Goal: Task Accomplishment & Management: Manage account settings

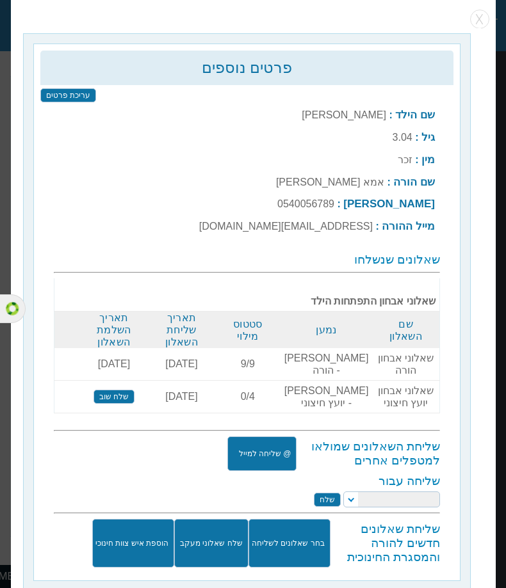
scroll to position [0, -189]
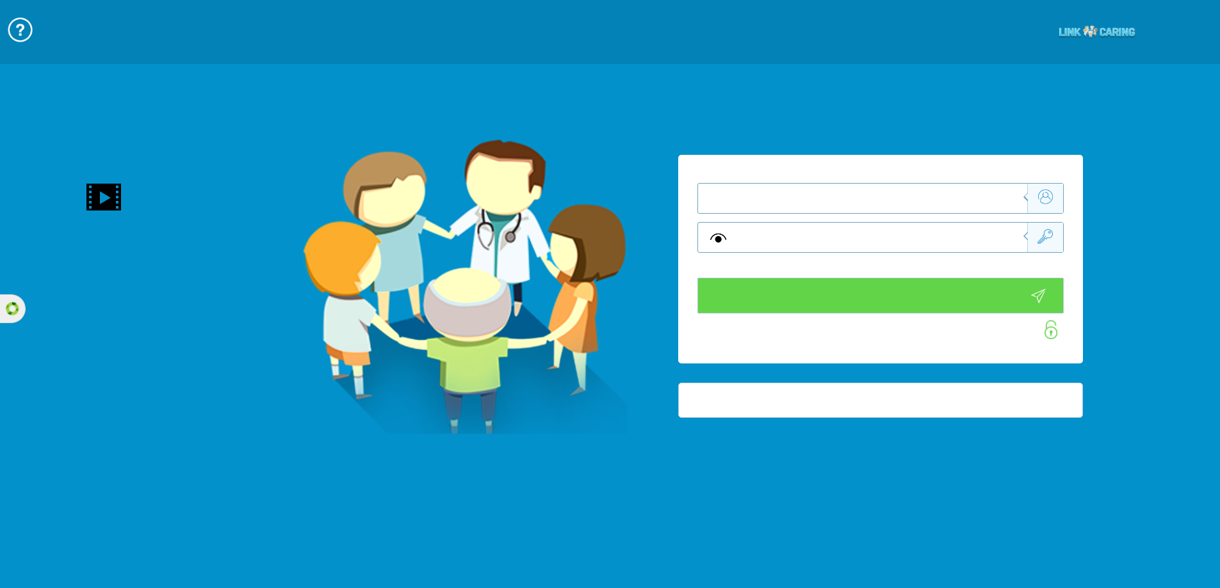
type input "התחבר עכשיו"
type input "עדיין לא? צור חשבון!"
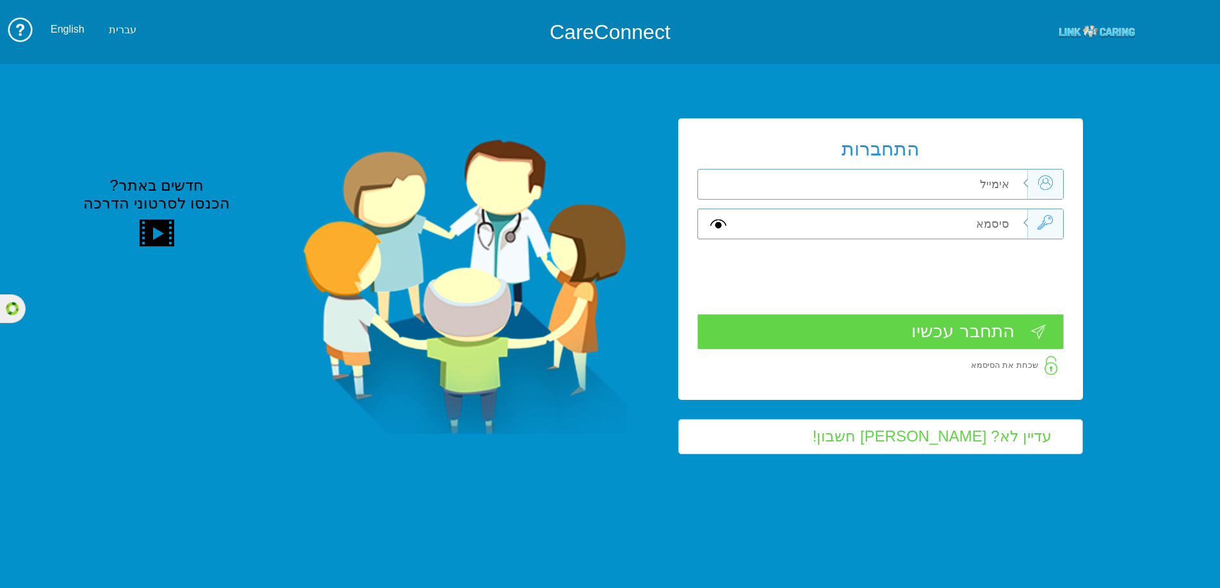
click at [887, 207] on div "התחברות שדה חובה שדה חובה שדה חובה" at bounding box center [880, 258] width 405 height 281
click at [878, 187] on input "text" at bounding box center [881, 184] width 289 height 29
type input "mindi@linkcaring.com"
click at [905, 219] on input "text" at bounding box center [881, 223] width 289 height 29
type input "m"
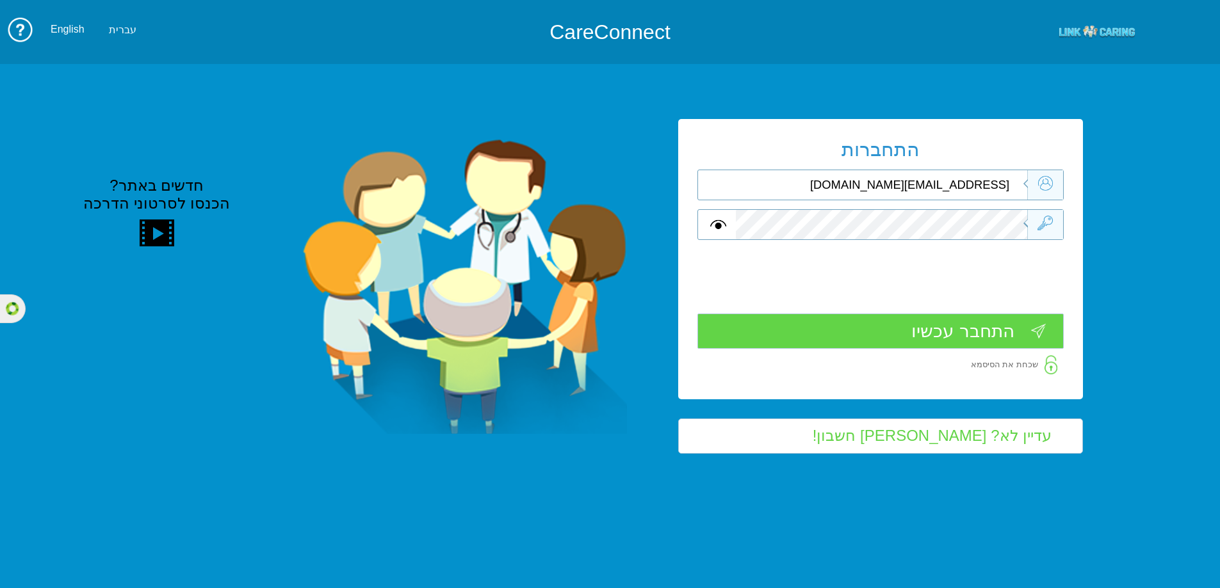
click at [957, 330] on input "התחבר עכשיו" at bounding box center [880, 331] width 366 height 35
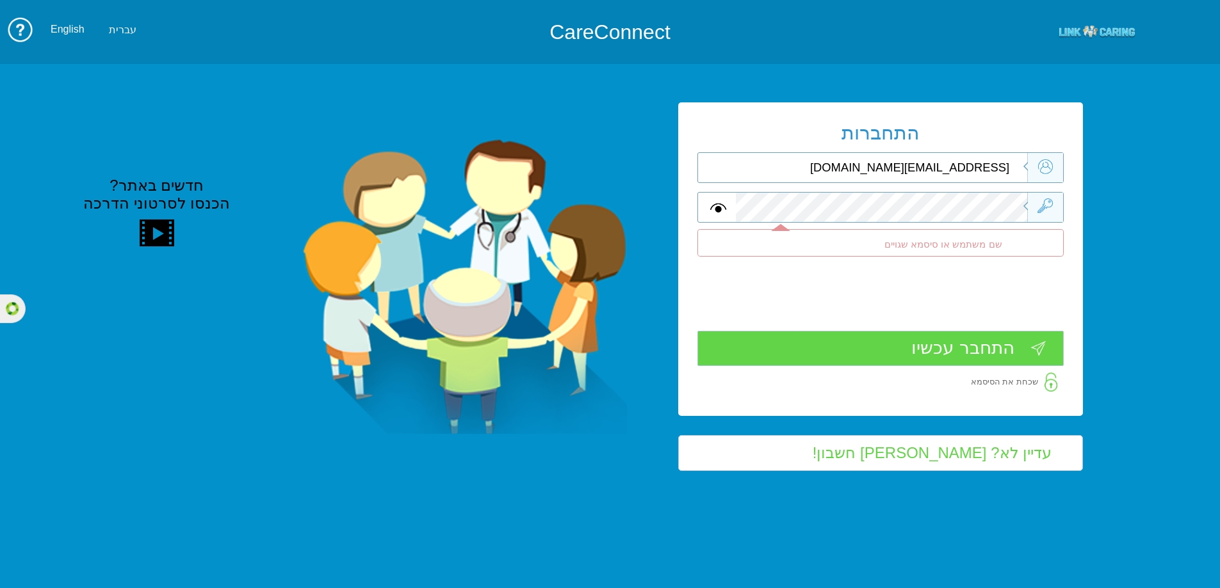
click at [715, 213] on span at bounding box center [718, 207] width 16 height 15
click at [717, 213] on span at bounding box center [718, 207] width 16 height 15
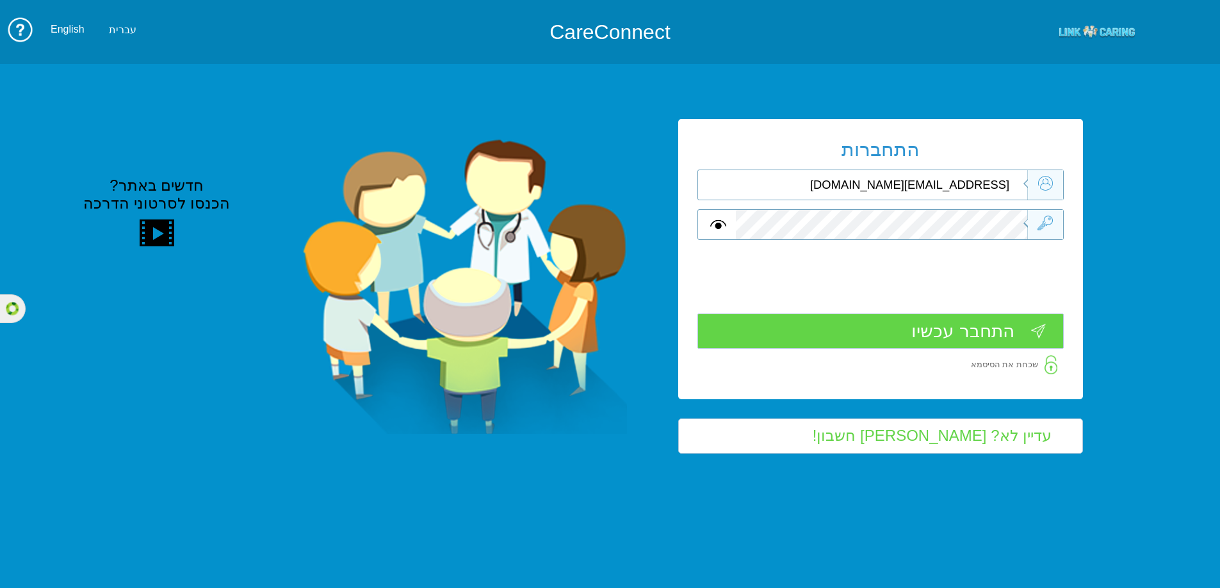
click at [986, 334] on input "התחבר עכשיו" at bounding box center [880, 331] width 366 height 35
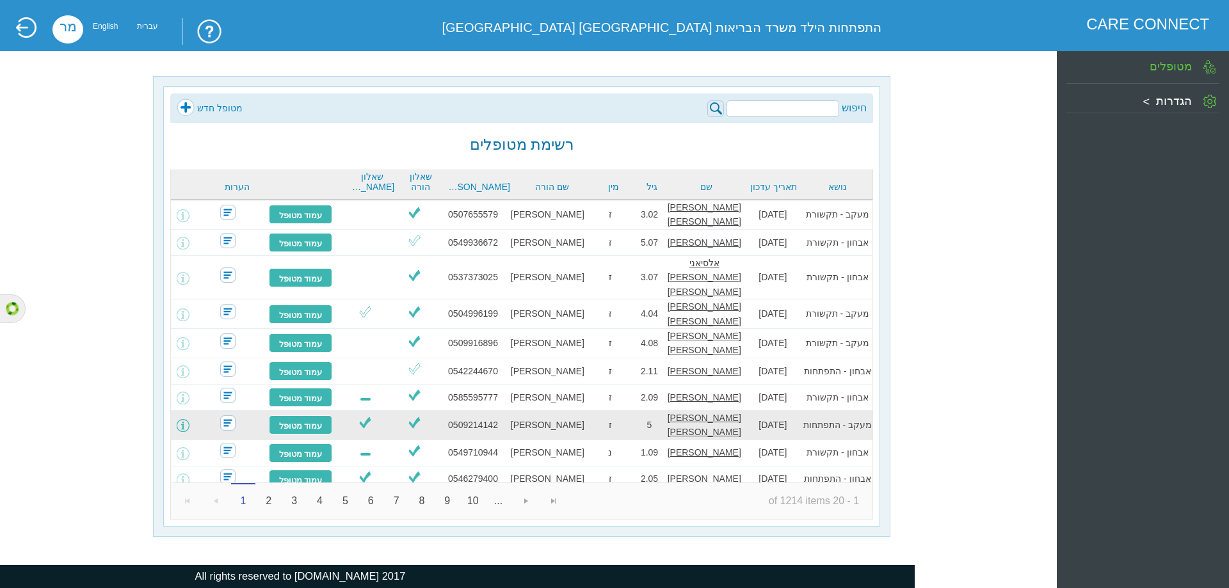
click at [189, 419] on span at bounding box center [183, 425] width 13 height 13
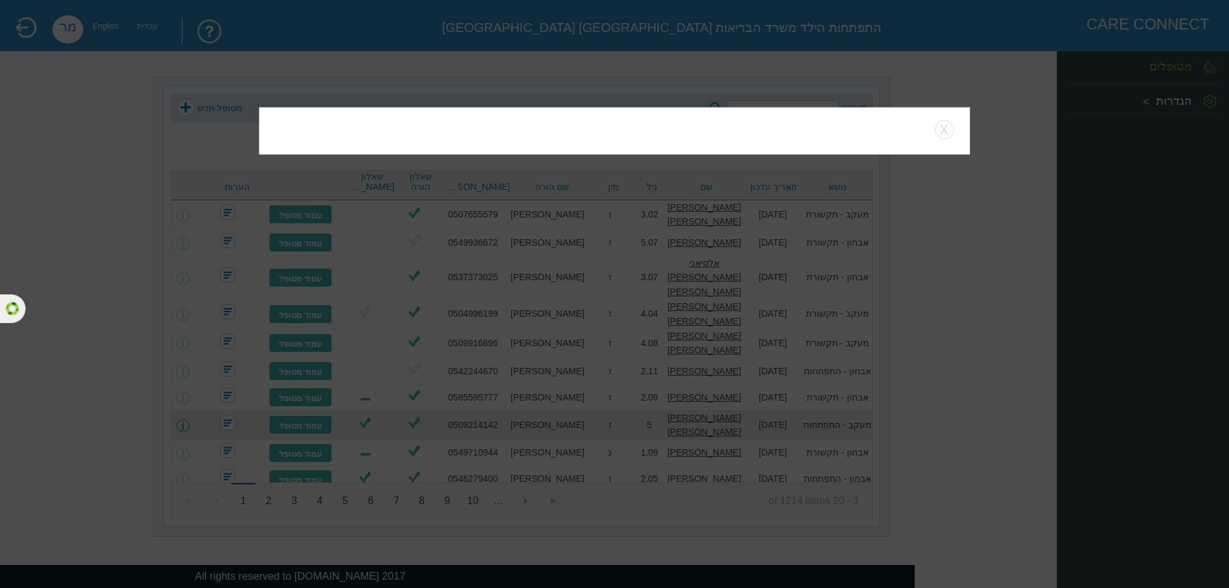
type input "עריכת פרטים"
type input "@ שליחה למייל"
type input "בחר שאלונים לשליחה"
type input "שלח שאלוני מעקב"
type input "הוספת איש צוות חינוכי"
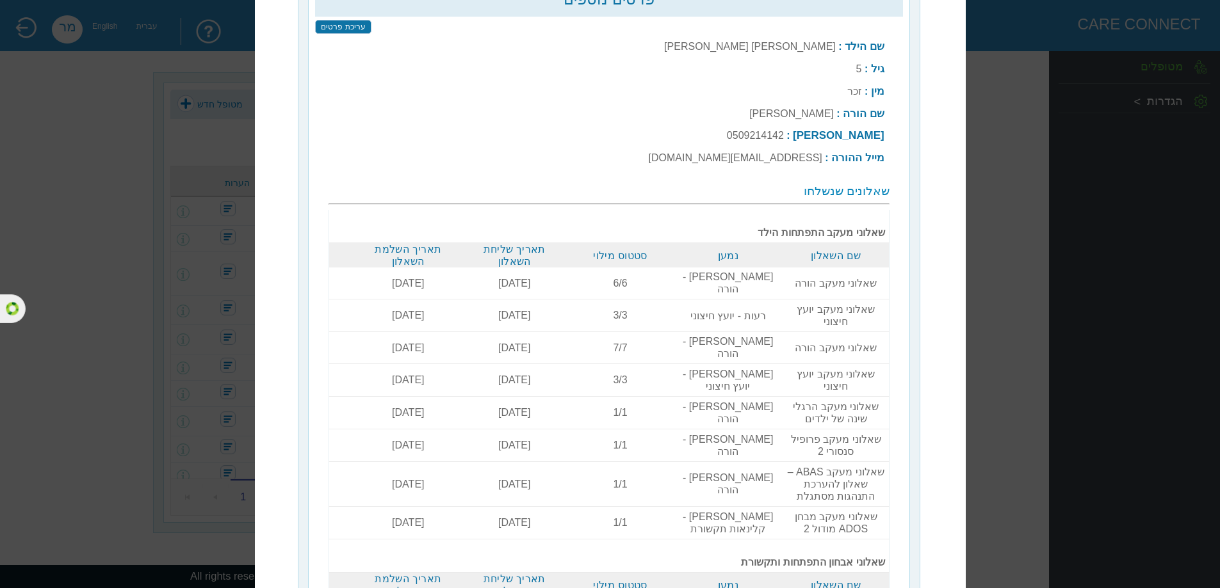
scroll to position [128, 0]
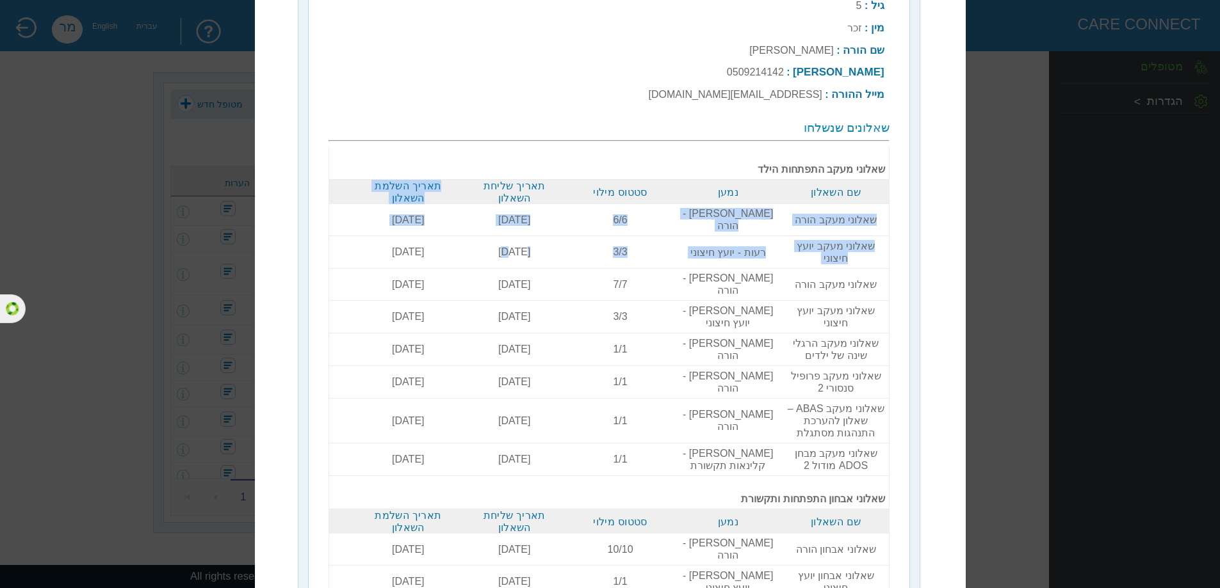
drag, startPoint x: 501, startPoint y: 195, endPoint x: 509, endPoint y: 220, distance: 25.7
click at [509, 220] on tbody "שאלוני מעקב התפתחות הילד שם השאלון נמען סטטוס מילוי תאריך שליחת השאלון תאריך הש…" at bounding box center [609, 373] width 560 height 452
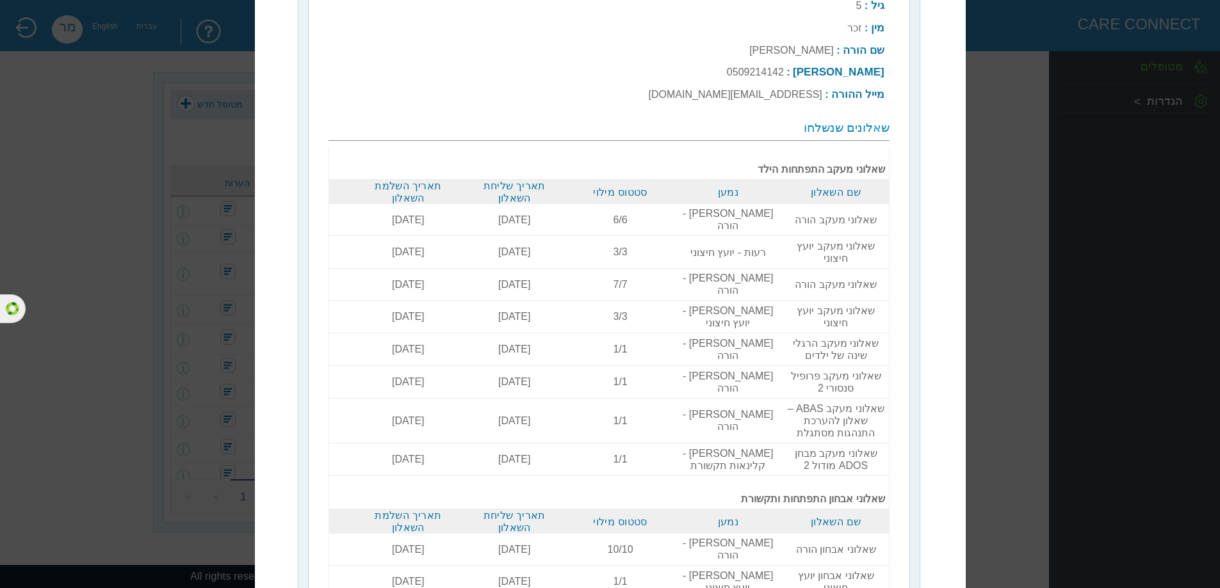
click at [519, 236] on td "19-08-2025" at bounding box center [514, 252] width 106 height 33
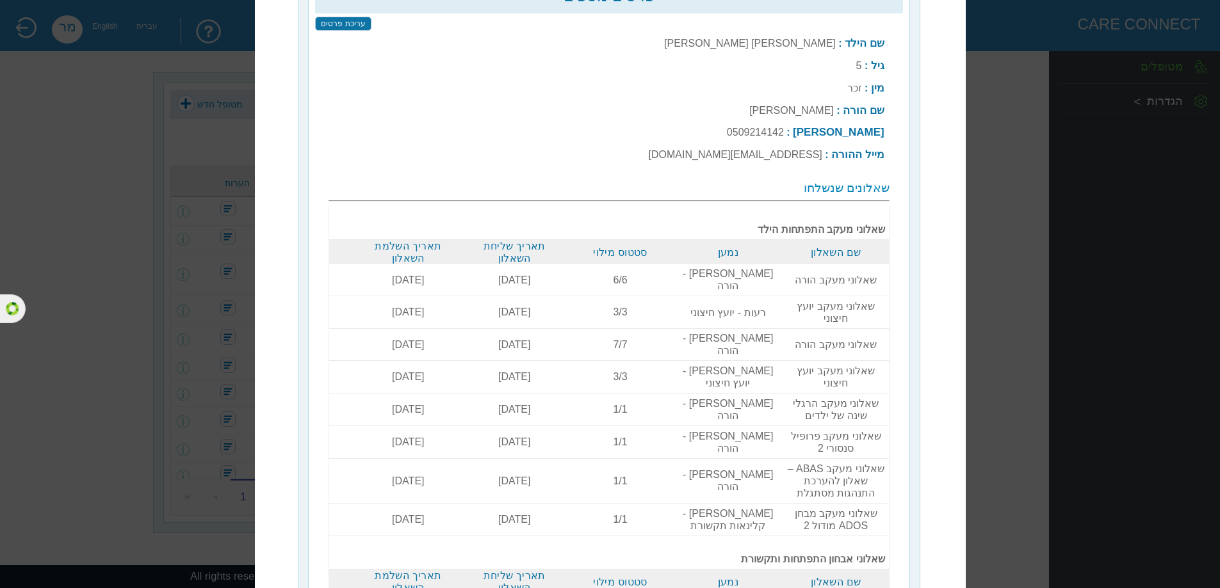
scroll to position [0, 0]
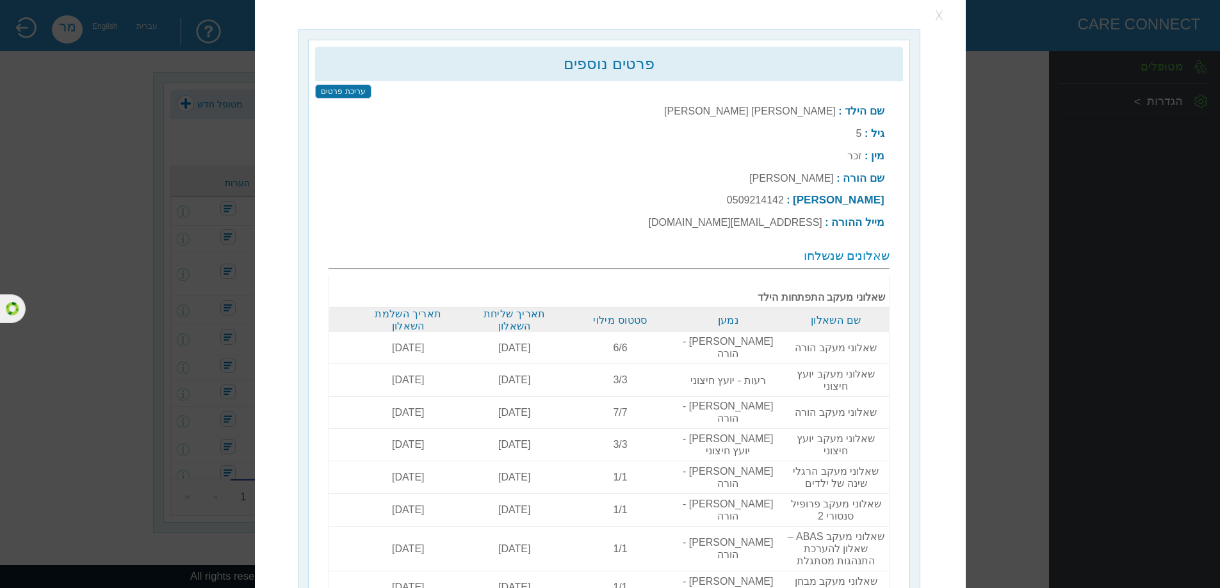
click at [940, 10] on button "button" at bounding box center [939, 15] width 19 height 19
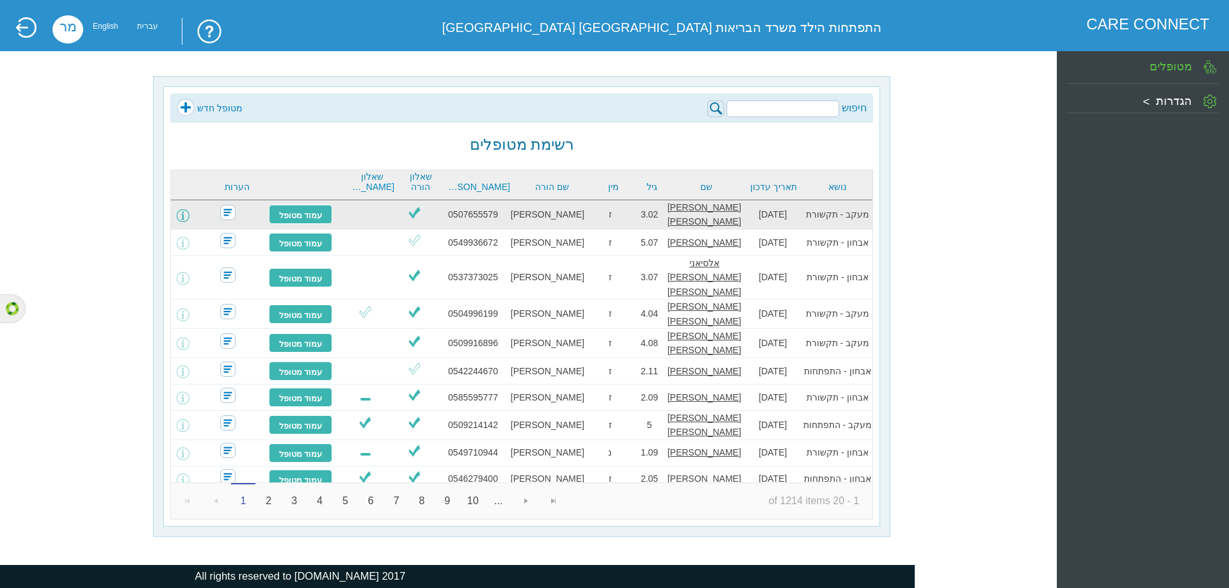
click at [189, 215] on span at bounding box center [183, 215] width 13 height 13
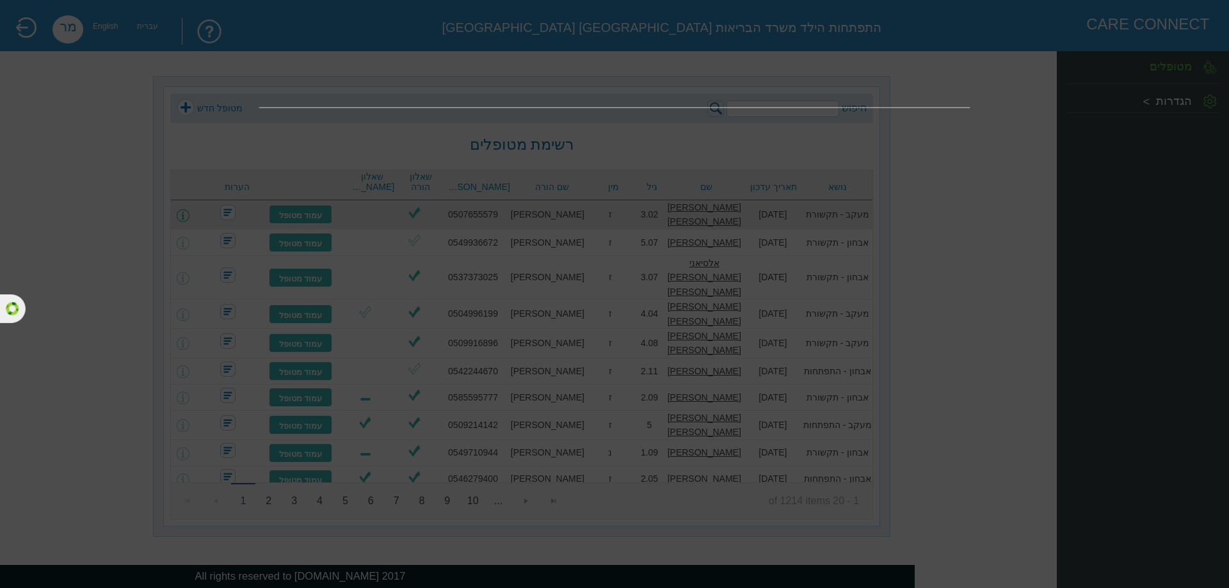
type input "עריכת פרטים"
type input "@ שליחה למייל"
type input "בחר שאלונים לשליחה"
type input "שלח שאלוני מעקב"
type input "הוספת איש צוות חינוכי"
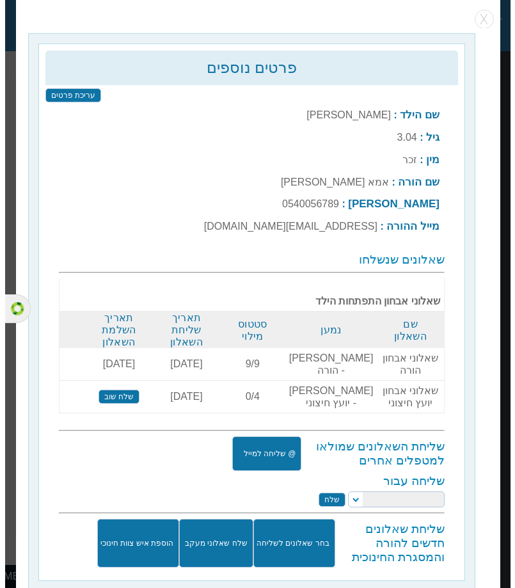
scroll to position [0, -189]
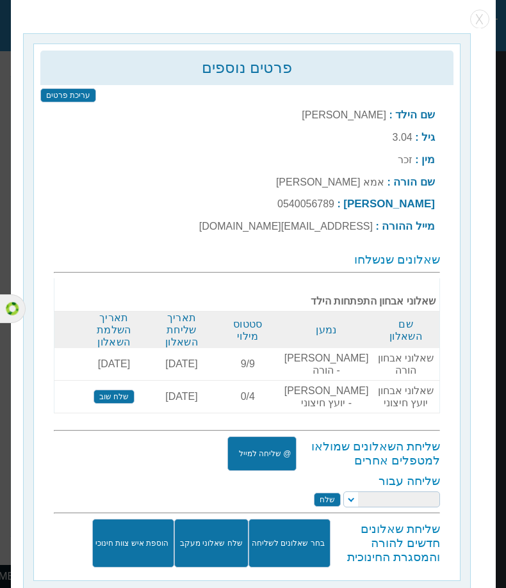
click at [355, 221] on label "[EMAIL_ADDRESS][DOMAIN_NAME]" at bounding box center [284, 226] width 173 height 11
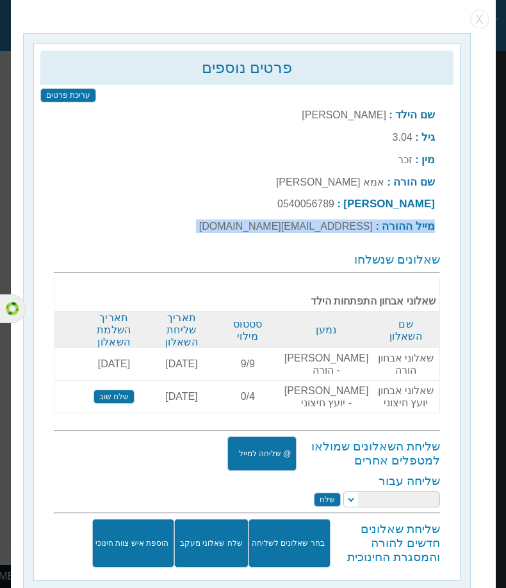
click at [355, 221] on label "[EMAIL_ADDRESS][DOMAIN_NAME]" at bounding box center [284, 226] width 173 height 11
click at [325, 238] on div "שם הילד : דדי גיל : 3.04 מין : זכר שם הורה : אמא דדון : : X 9/9" at bounding box center [246, 336] width 413 height 478
click at [369, 228] on label "0540056789@yopmail.com" at bounding box center [284, 226] width 173 height 11
drag, startPoint x: 376, startPoint y: 221, endPoint x: 251, endPoint y: 218, distance: 125.5
click at [251, 218] on td "מייל ההורה : 0540056789@yopmail.com" at bounding box center [316, 226] width 243 height 21
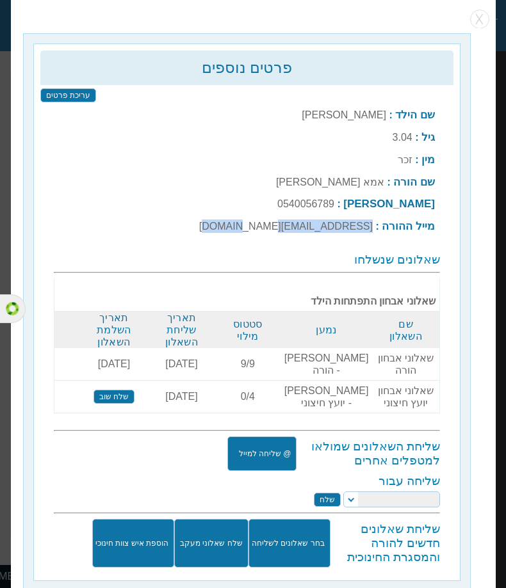
copy label "[EMAIL_ADDRESS][DOMAIN_NAME]"
click at [369, 194] on td "טל הורה : 0540056789" at bounding box center [316, 204] width 243 height 20
click at [334, 198] on label "0540056789" at bounding box center [305, 203] width 57 height 11
copy label "0540056789"
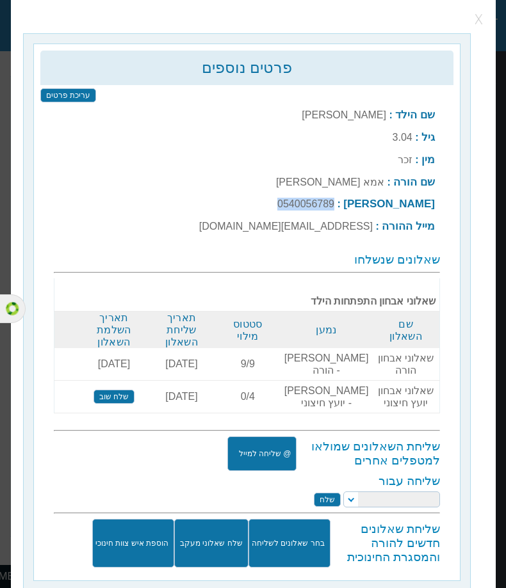
click at [474, 27] on button "button" at bounding box center [478, 19] width 19 height 19
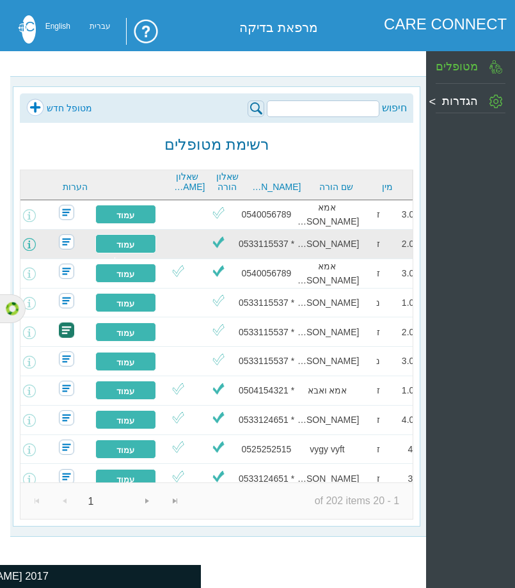
click at [36, 248] on span at bounding box center [29, 244] width 13 height 13
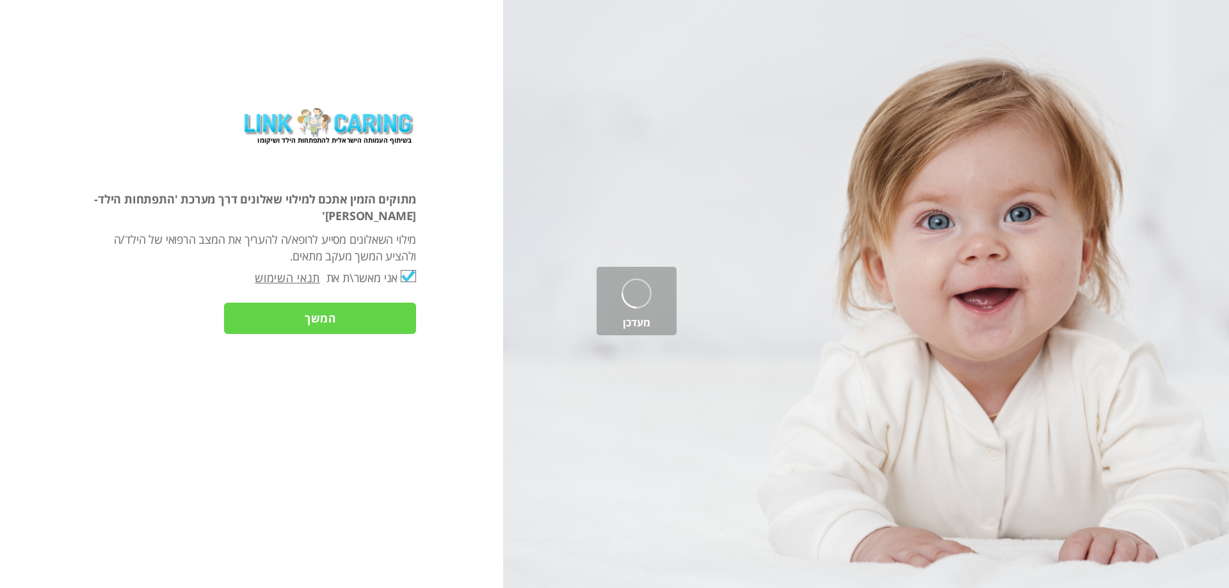
click at [381, 303] on input "המשך" at bounding box center [320, 318] width 192 height 31
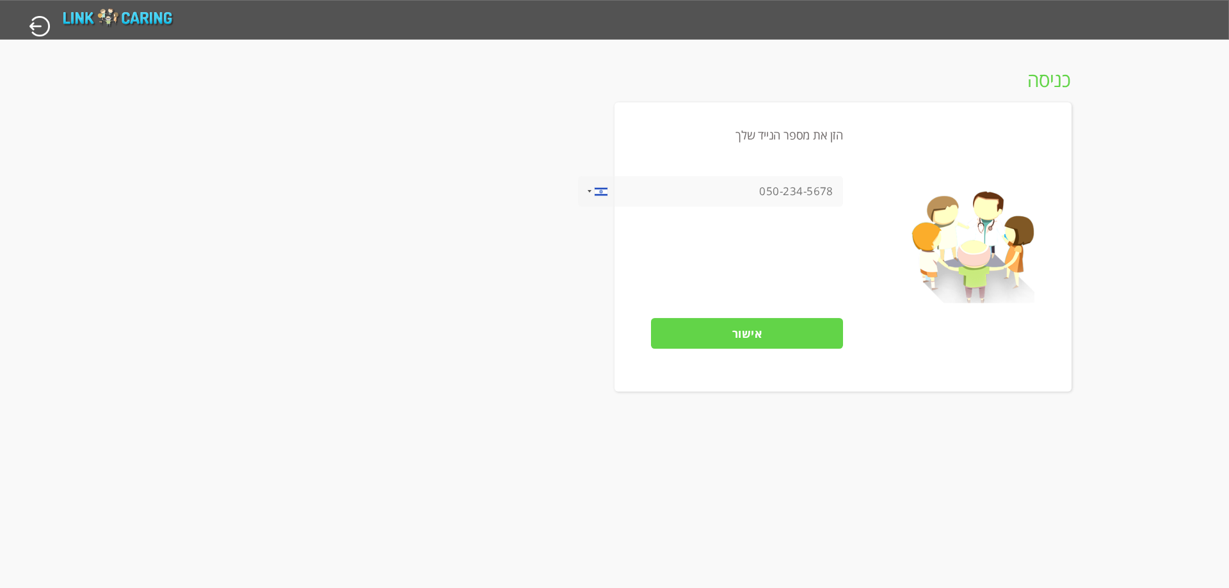
click at [780, 186] on input "tel" at bounding box center [710, 191] width 265 height 31
click at [805, 192] on input "tel" at bounding box center [710, 191] width 265 height 31
type input "0545678898"
click at [793, 334] on input "אישור" at bounding box center [747, 333] width 192 height 31
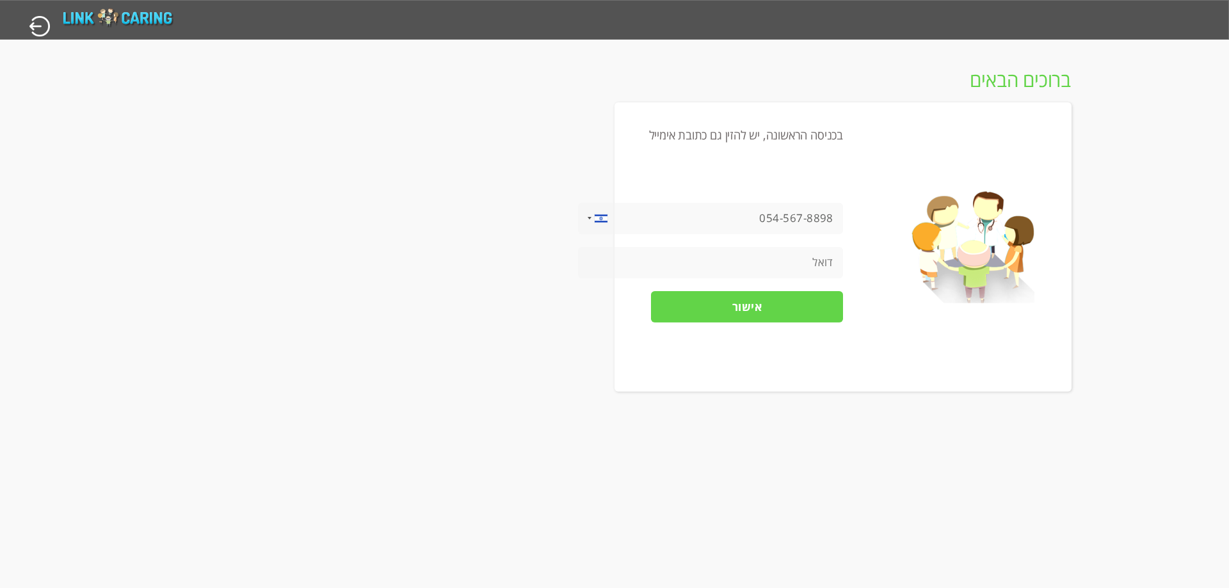
click at [780, 268] on input "tel" at bounding box center [710, 262] width 265 height 31
type input "rachel@yopmail.com"
click at [782, 298] on input "אישור" at bounding box center [747, 306] width 192 height 31
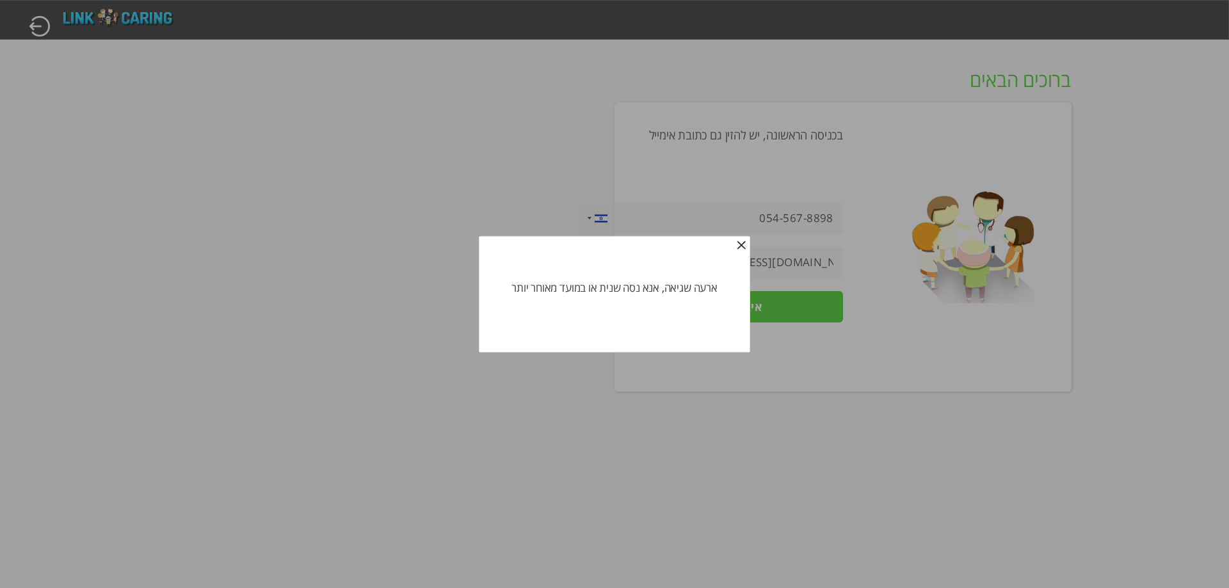
click at [743, 242] on span "button" at bounding box center [741, 246] width 10 height 10
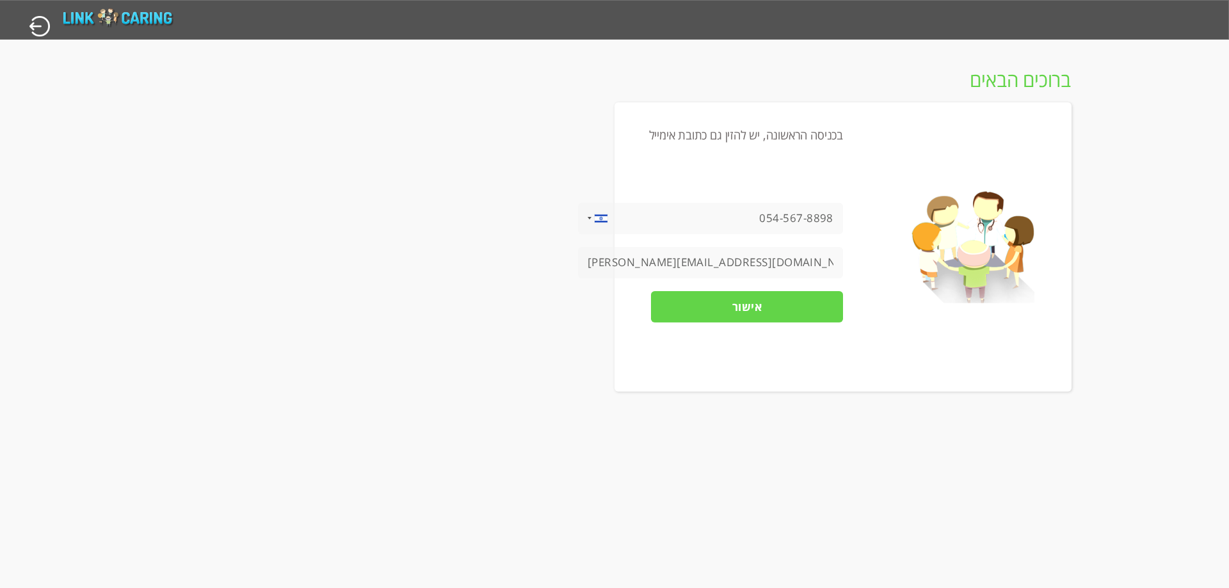
click at [787, 208] on input "054-567-8898" at bounding box center [710, 218] width 265 height 31
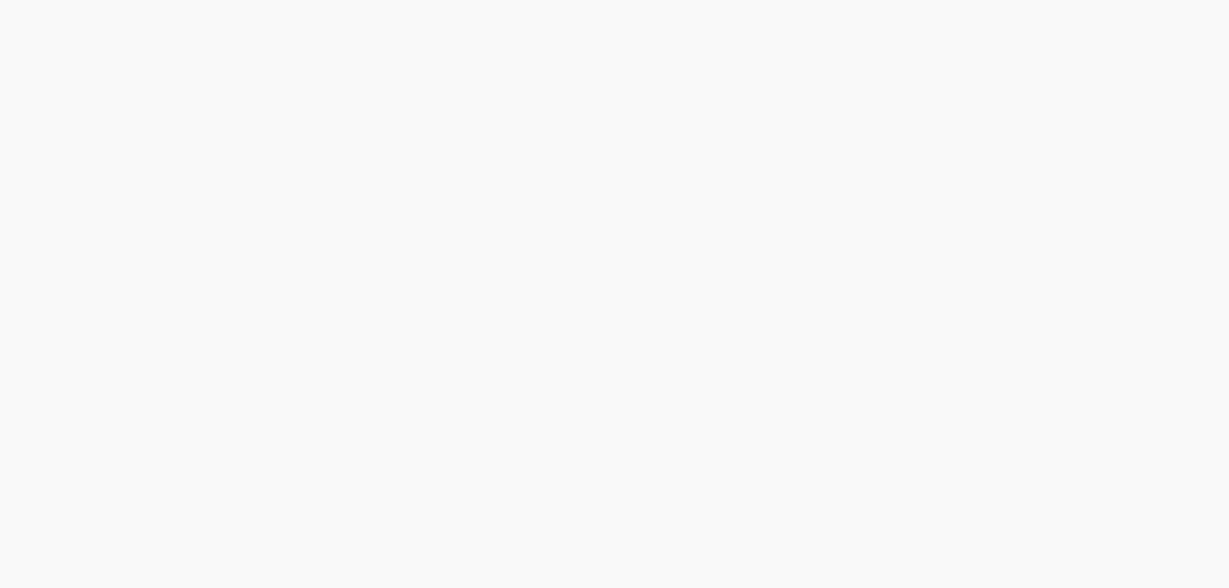
type input "כן"
type input "עוד לא"
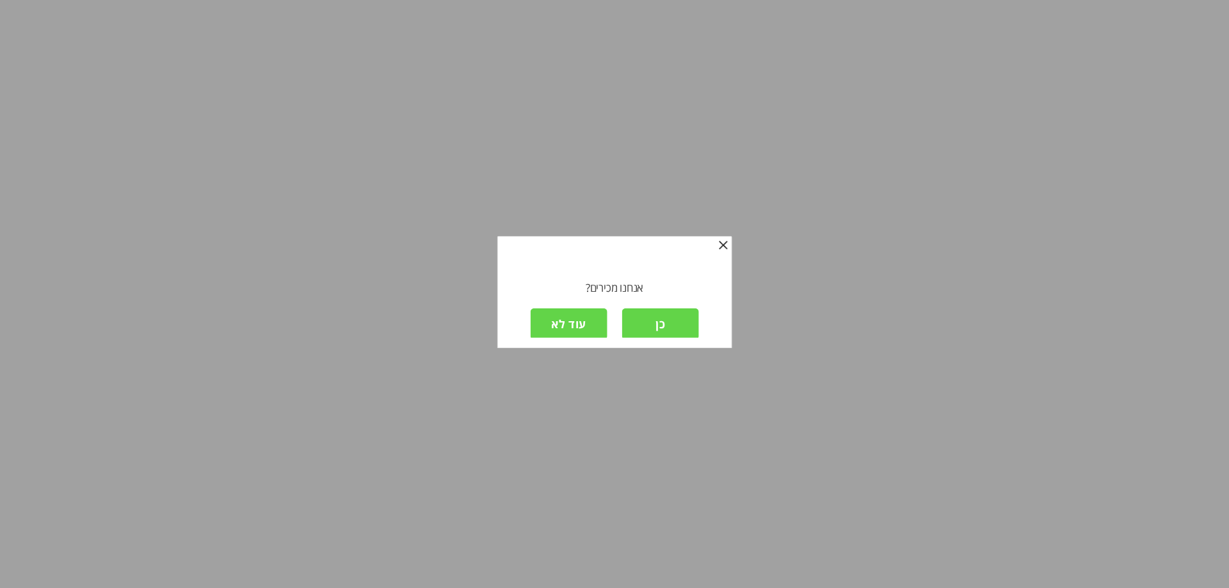
scroll to position [2, 0]
click at [648, 318] on input "כן" at bounding box center [660, 322] width 77 height 31
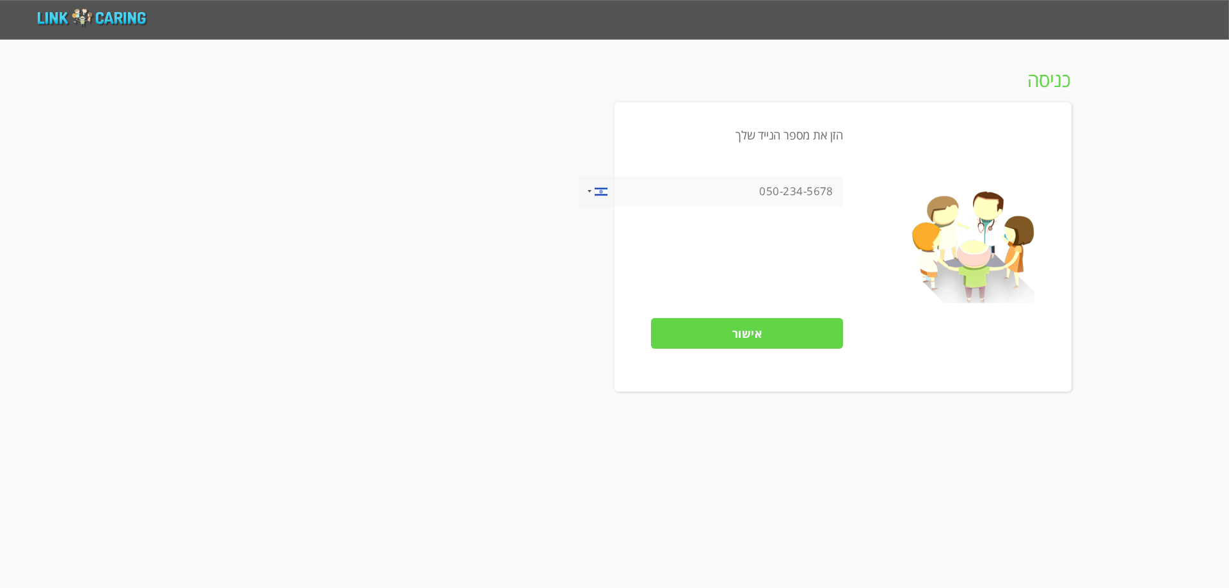
click at [763, 193] on input "tel" at bounding box center [710, 191] width 265 height 31
paste input "[EMAIL_ADDRESS][DOMAIN_NAME]"
drag, startPoint x: 753, startPoint y: 192, endPoint x: 852, endPoint y: 140, distance: 112.3
click at [836, 190] on input "[EMAIL_ADDRESS][DOMAIN_NAME]" at bounding box center [710, 191] width 265 height 31
click at [762, 330] on input "אישור" at bounding box center [747, 333] width 192 height 31
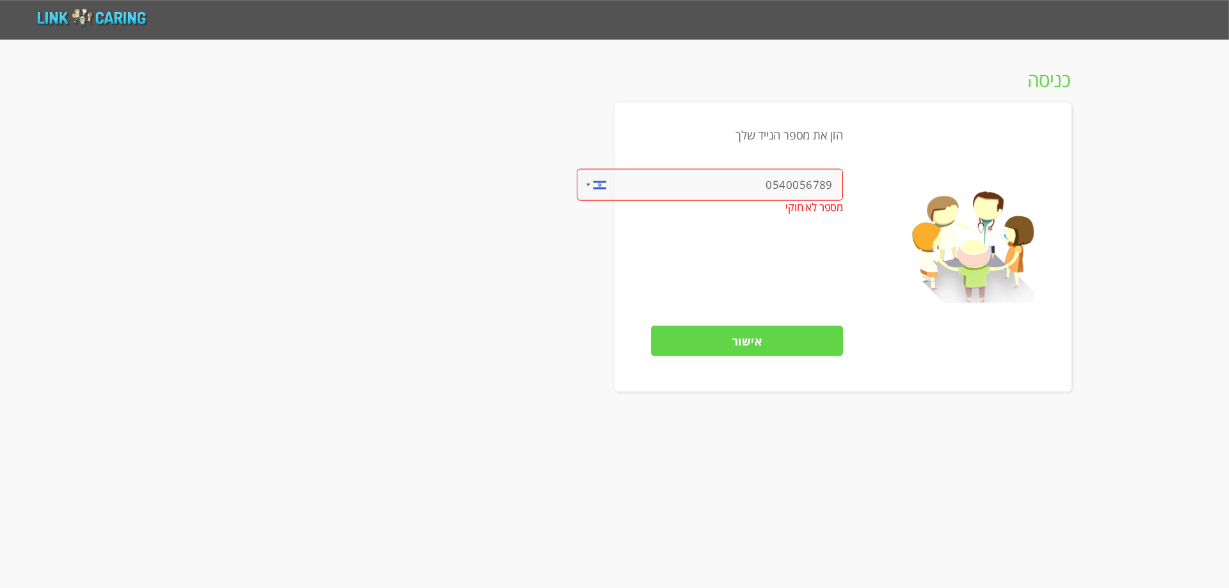
click at [790, 184] on input "0540056789" at bounding box center [710, 185] width 266 height 32
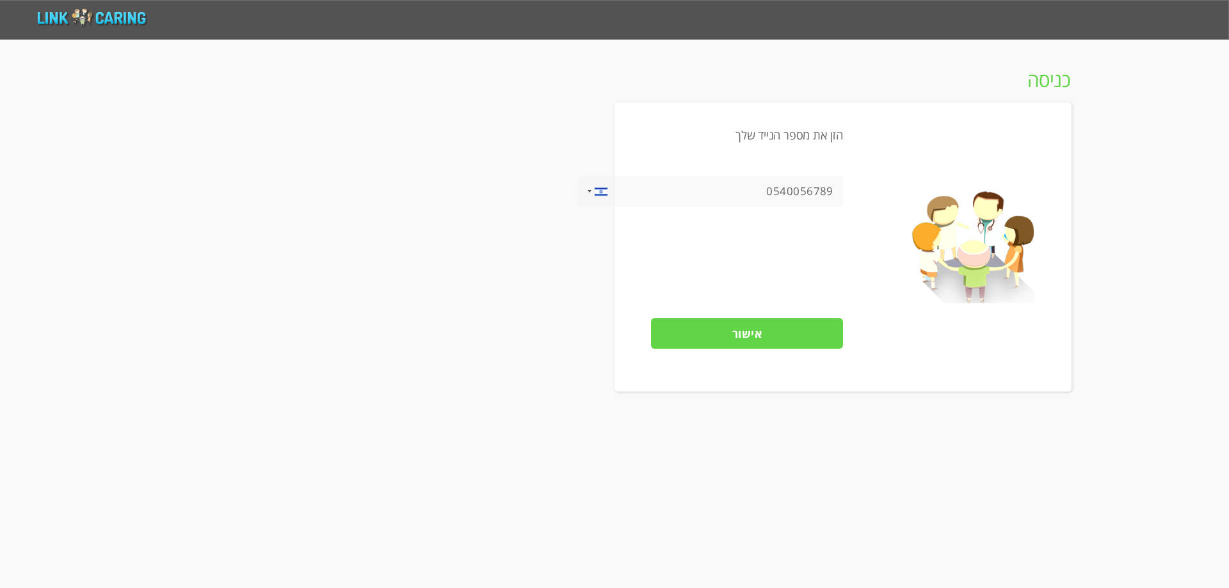
click at [791, 184] on input "0540056789" at bounding box center [710, 191] width 265 height 31
click at [780, 329] on input "אישור" at bounding box center [747, 333] width 192 height 31
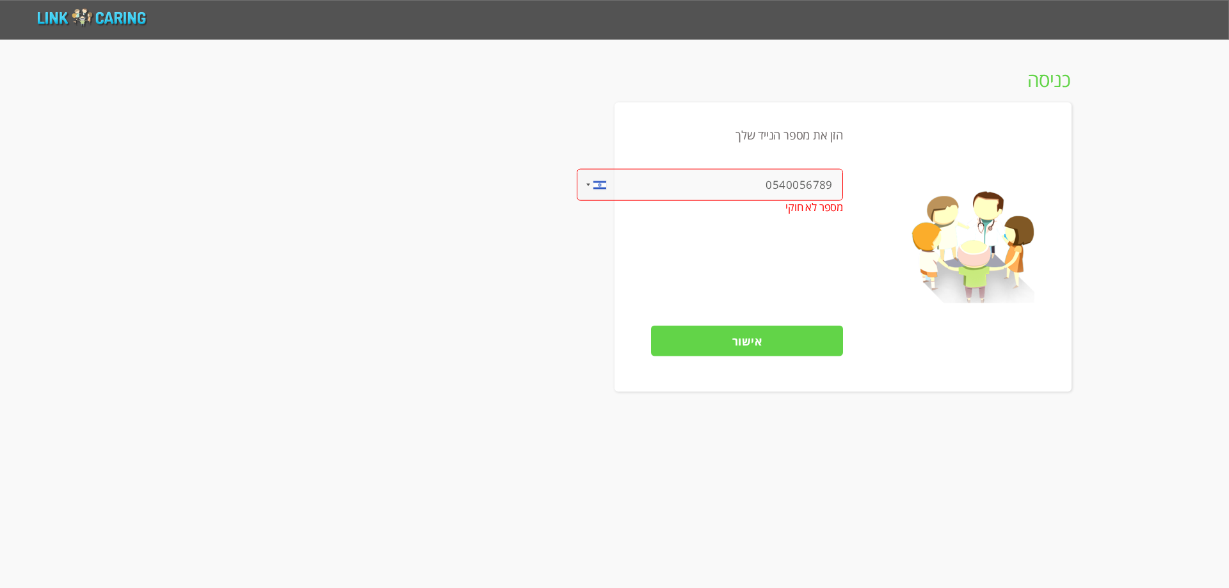
click at [811, 182] on input "0540056789" at bounding box center [710, 185] width 266 height 32
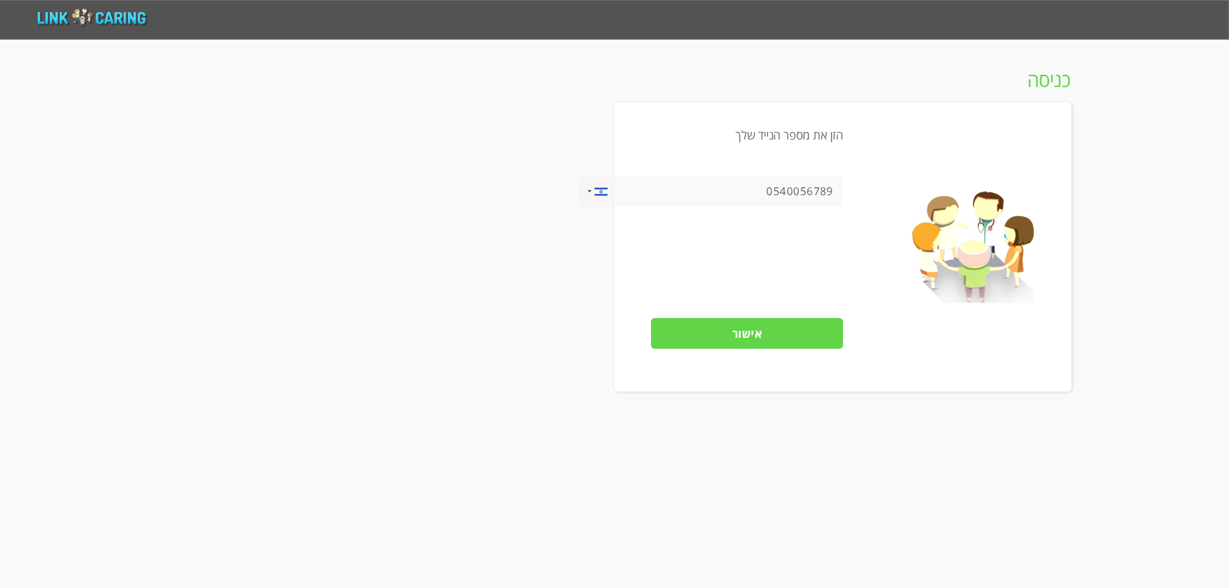
click at [811, 182] on input "0540056789" at bounding box center [710, 191] width 265 height 31
paste input "33115537"
type input "0533115537"
click at [801, 337] on input "אישור" at bounding box center [747, 333] width 192 height 31
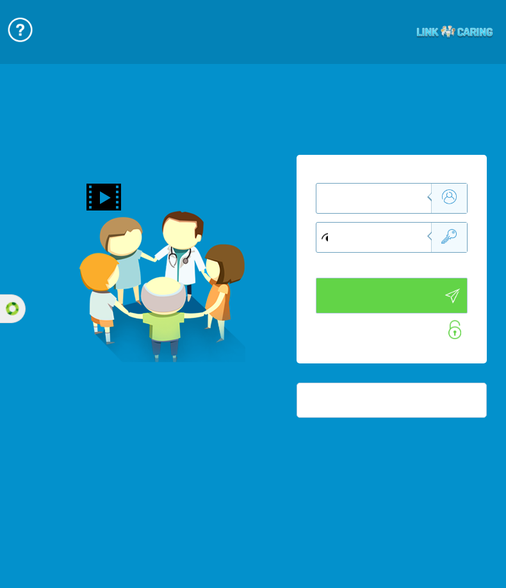
type input "התחבר עכשיו"
type input "עדיין לא? צור חשבון!"
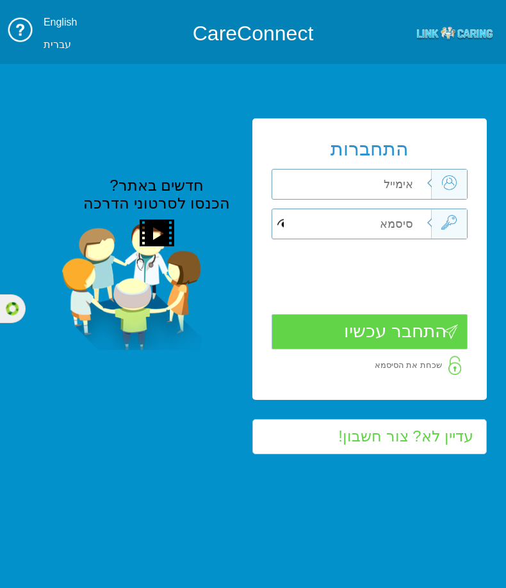
click at [394, 205] on div "התחברות שדה חובה שדה חובה שדה חובה" at bounding box center [369, 258] width 234 height 281
click at [395, 188] on input "text" at bounding box center [349, 184] width 163 height 29
type input "clinic11"
click at [409, 218] on input "text" at bounding box center [349, 223] width 163 height 29
type input "L"
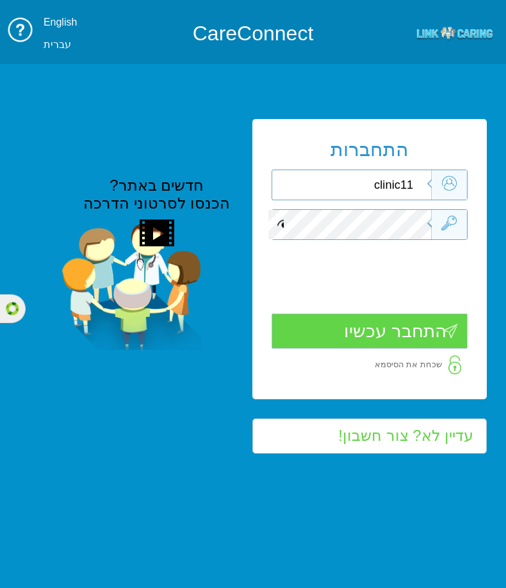
click at [424, 330] on input "התחבר עכשיו" at bounding box center [369, 331] width 196 height 35
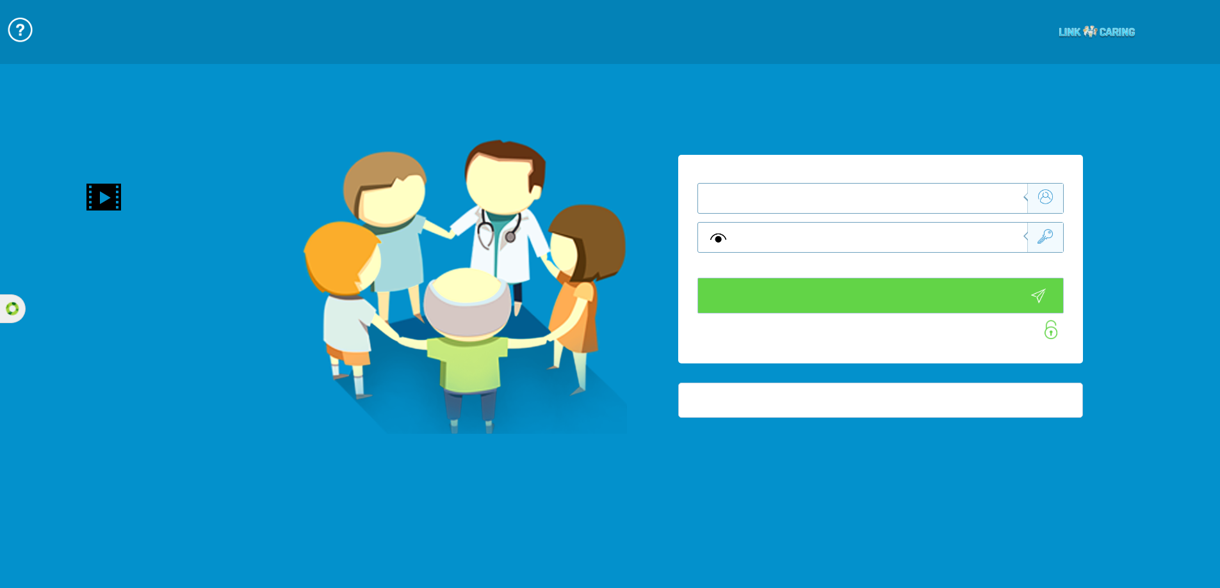
type input "התחבר עכשיו"
type input "עדיין לא? צור חשבון!"
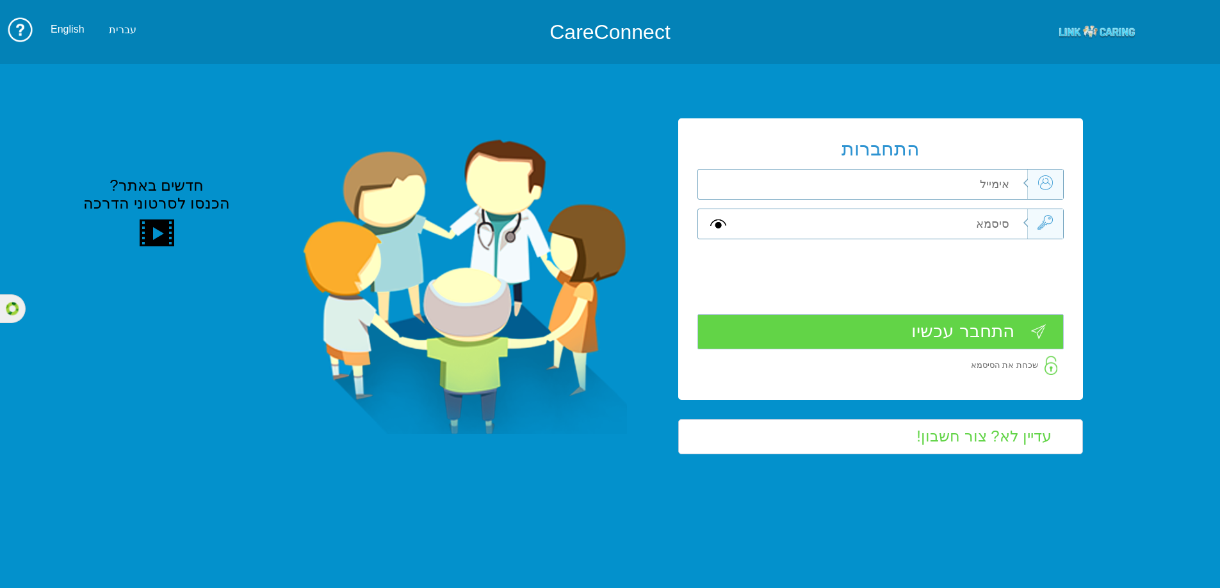
click at [936, 191] on input "text" at bounding box center [881, 184] width 289 height 29
paste input "[EMAIL_ADDRESS][DOMAIN_NAME]"
type input "[EMAIL_ADDRESS][DOMAIN_NAME]"
click at [829, 235] on input "text" at bounding box center [881, 223] width 289 height 29
paste input "LinkCare!1"
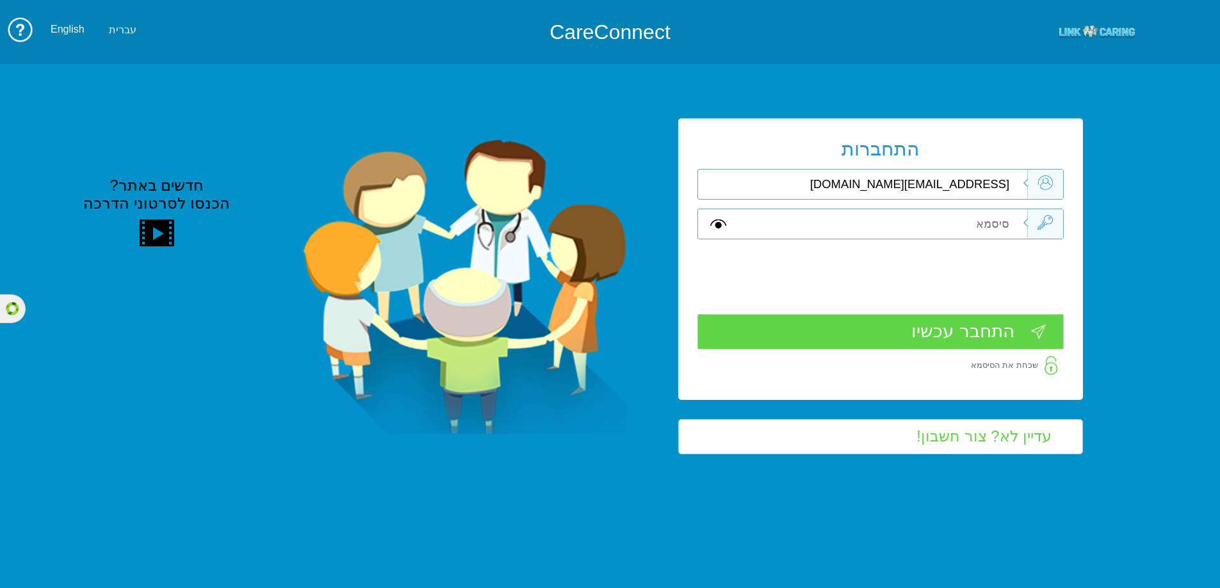
type input "LinkCare!1"
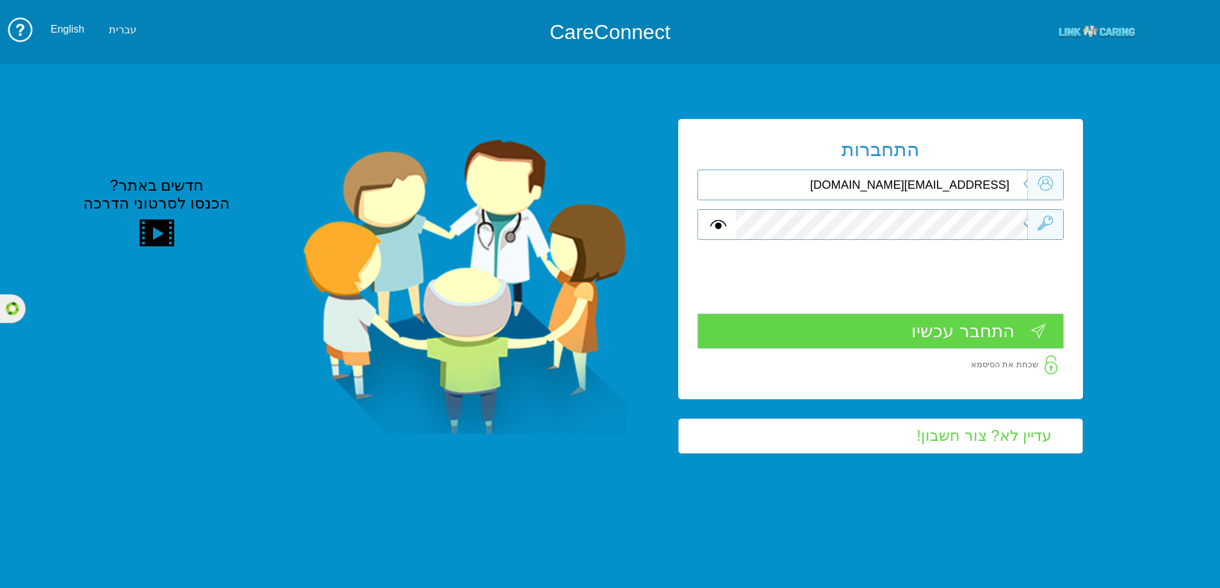
click at [924, 338] on input "התחבר עכשיו" at bounding box center [880, 331] width 366 height 35
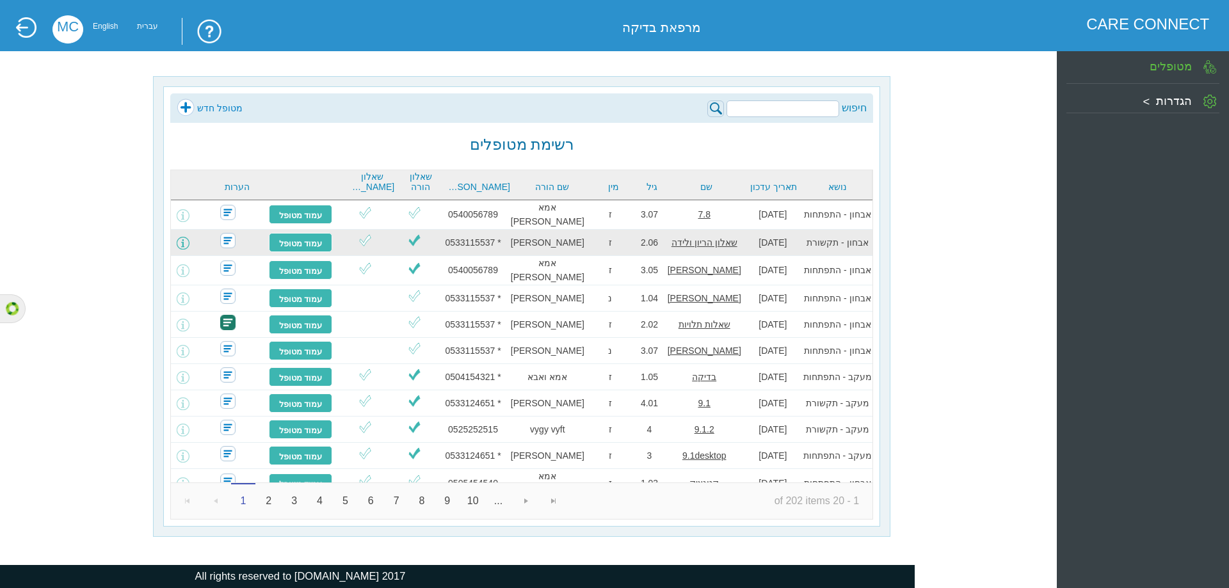
click at [189, 244] on span at bounding box center [183, 243] width 13 height 13
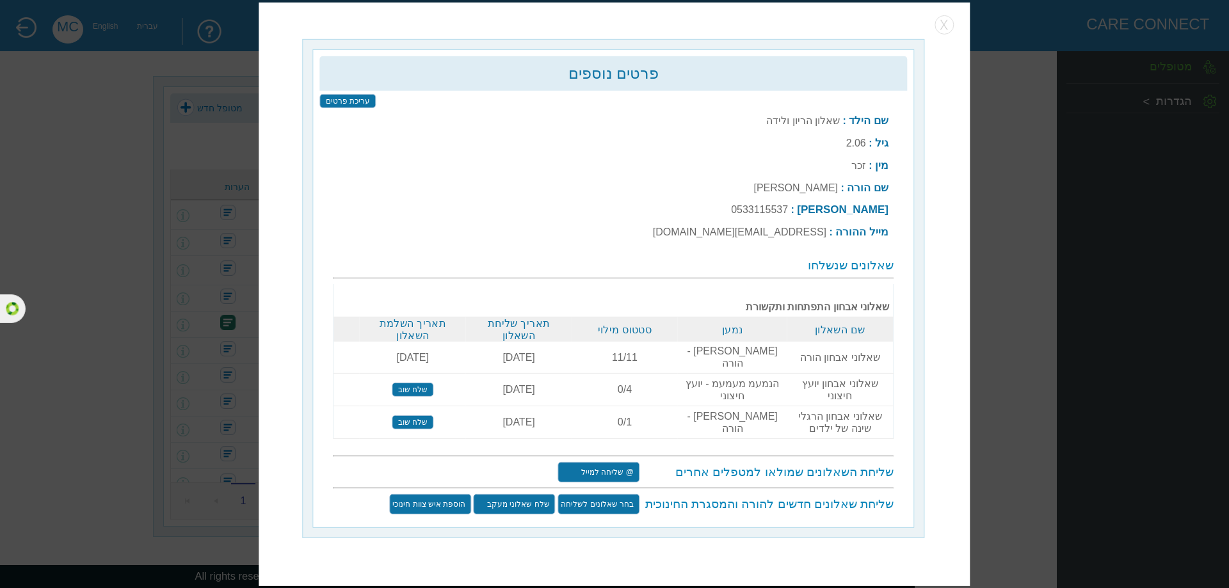
click at [788, 214] on label "0533115537" at bounding box center [759, 209] width 57 height 11
copy label "0533115537"
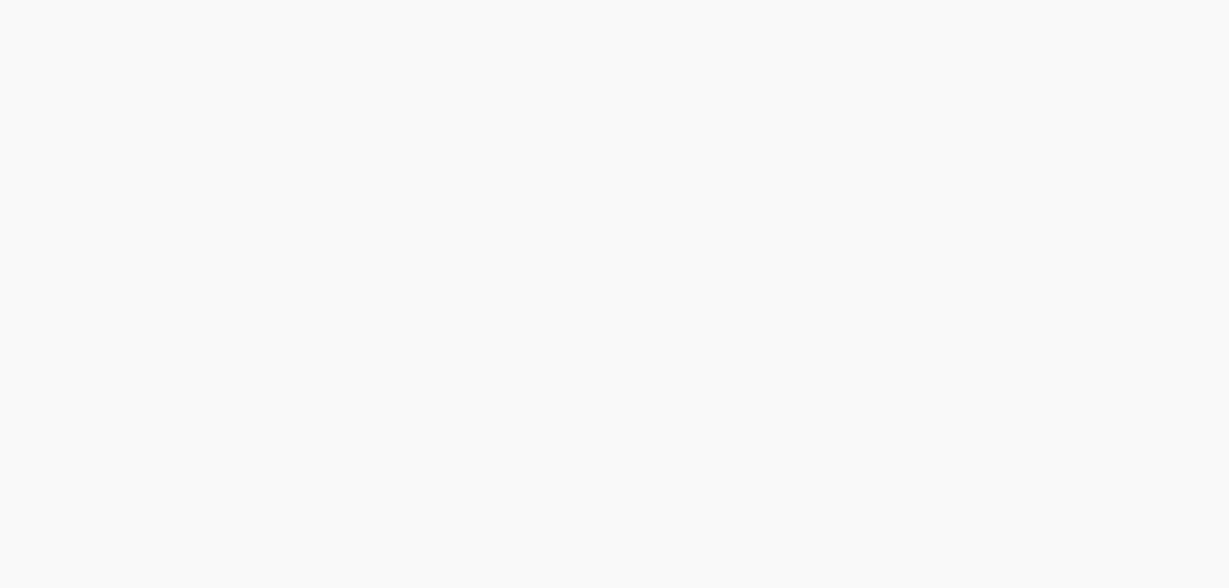
type input "כן"
type input "עוד לא"
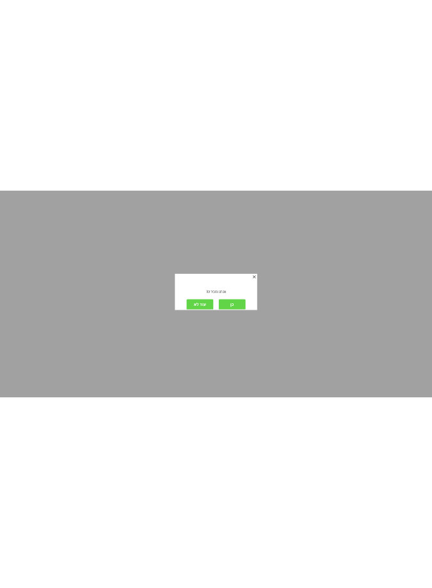
scroll to position [2, 0]
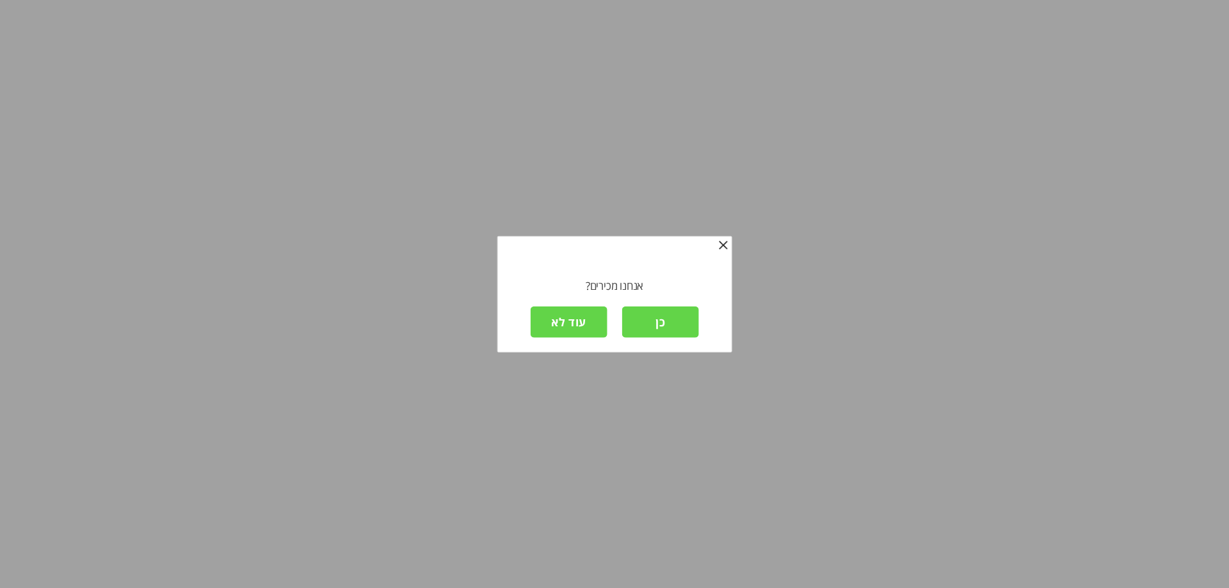
click at [636, 328] on input "כן" at bounding box center [660, 322] width 77 height 31
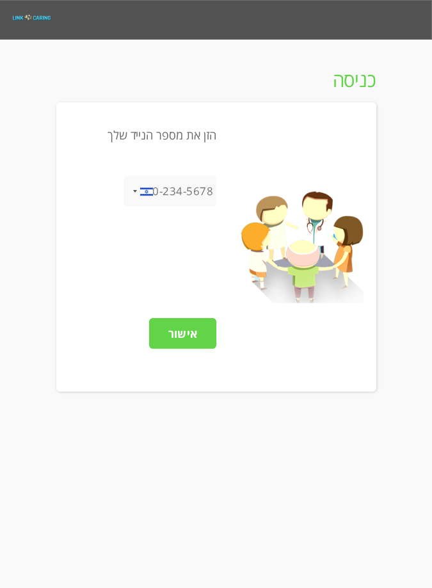
click at [158, 197] on input "tel" at bounding box center [170, 191] width 93 height 31
paste input "0533115537"
type input "0533115537"
click at [184, 339] on input "אישור" at bounding box center [182, 333] width 67 height 31
